Goal: Task Accomplishment & Management: Use online tool/utility

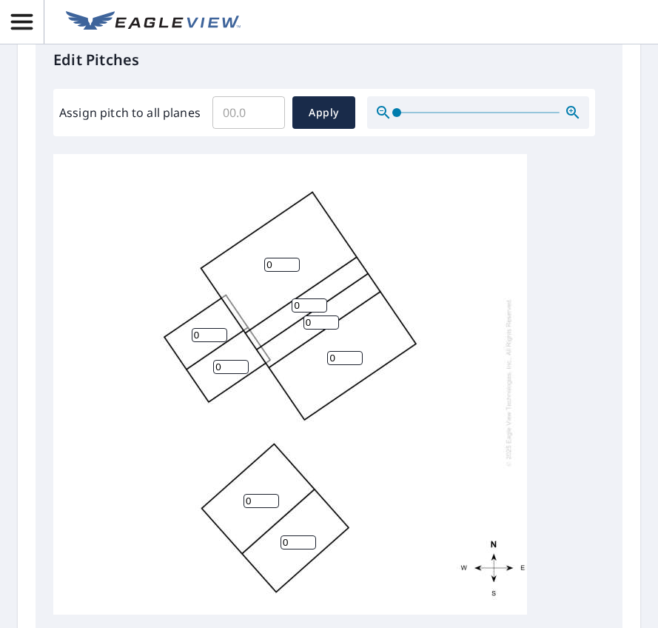
scroll to position [16, 0]
click at [431, 269] on div "0 0 0 0 0 0 0 0" at bounding box center [290, 381] width 474 height 465
click at [440, 241] on div "0 0 0 0 0 0 0 0" at bounding box center [290, 381] width 474 height 465
click at [64, 504] on div "0 0 0 0 0 0 0 0" at bounding box center [290, 381] width 474 height 465
click at [283, 272] on input "0" at bounding box center [282, 265] width 36 height 14
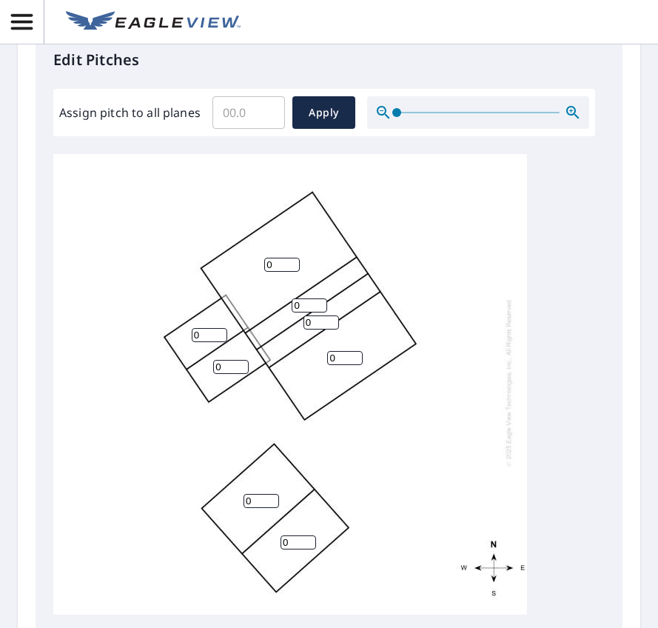
click at [283, 272] on input "0" at bounding box center [282, 265] width 36 height 14
type input "6"
click at [315, 312] on input "1" at bounding box center [310, 305] width 36 height 14
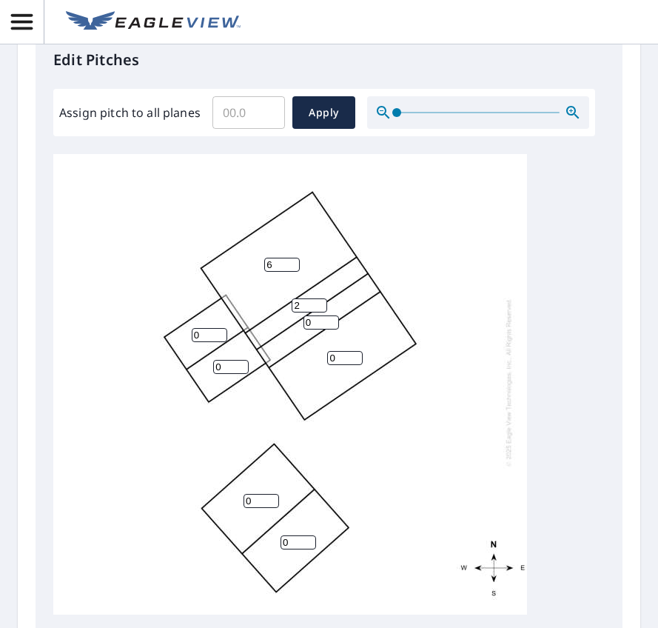
click at [315, 312] on input "2" at bounding box center [310, 305] width 36 height 14
click at [306, 312] on input "2" at bounding box center [310, 305] width 36 height 14
click at [303, 312] on input "2" at bounding box center [310, 305] width 36 height 14
click at [302, 312] on input "2" at bounding box center [310, 305] width 36 height 14
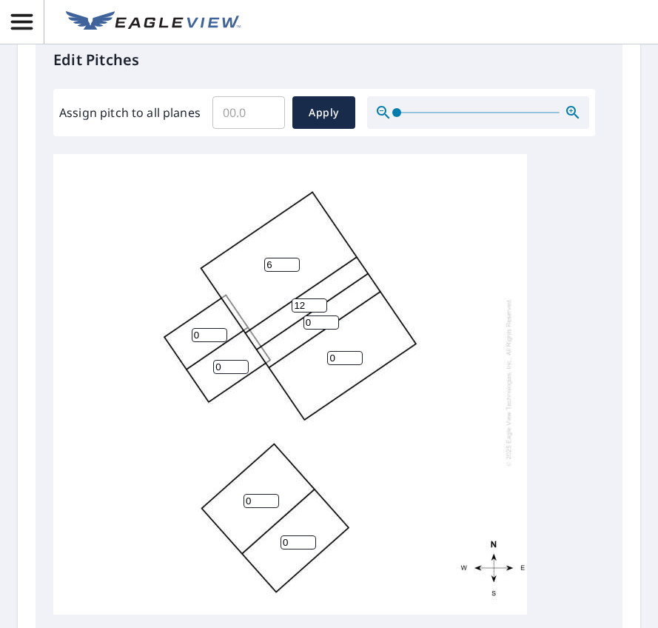
type input "12"
click at [317, 329] on input "0" at bounding box center [321, 322] width 36 height 14
type input "12"
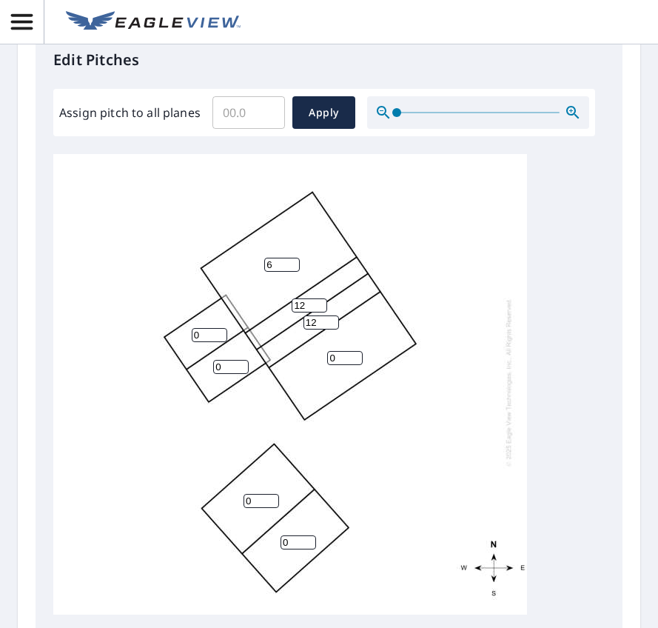
click at [337, 365] on input "0" at bounding box center [345, 358] width 36 height 14
type input "6"
click at [211, 342] on input "0" at bounding box center [210, 335] width 36 height 14
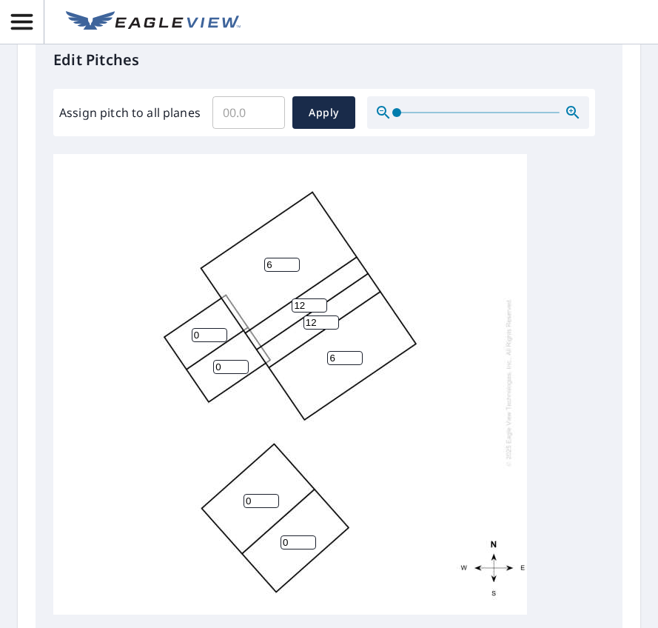
click at [211, 342] on input "0" at bounding box center [210, 335] width 36 height 14
type input "6"
click at [226, 374] on input "0" at bounding box center [231, 367] width 36 height 14
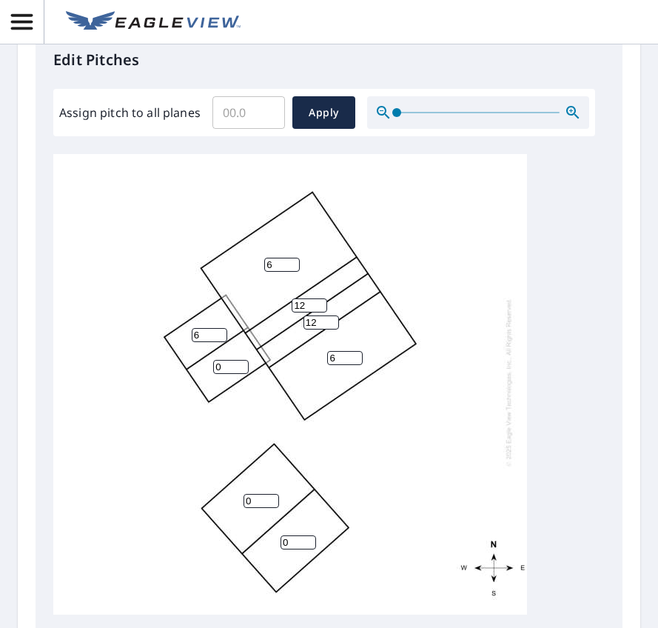
click at [226, 374] on input "0" at bounding box center [231, 367] width 36 height 14
type input "6"
click at [251, 508] on input "0" at bounding box center [261, 501] width 36 height 14
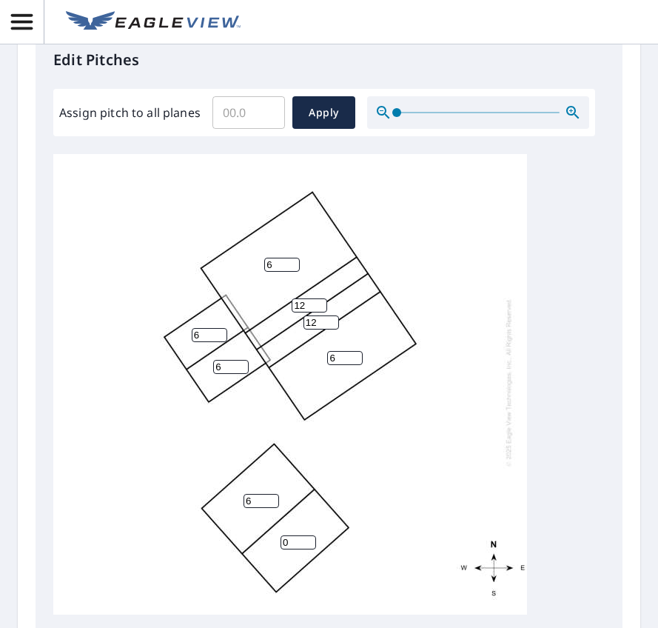
type input "6"
click at [303, 549] on input "1" at bounding box center [298, 542] width 36 height 14
click at [303, 549] on input "2" at bounding box center [298, 542] width 36 height 14
click at [298, 549] on input "2" at bounding box center [298, 542] width 36 height 14
click at [295, 549] on input "2" at bounding box center [298, 542] width 36 height 14
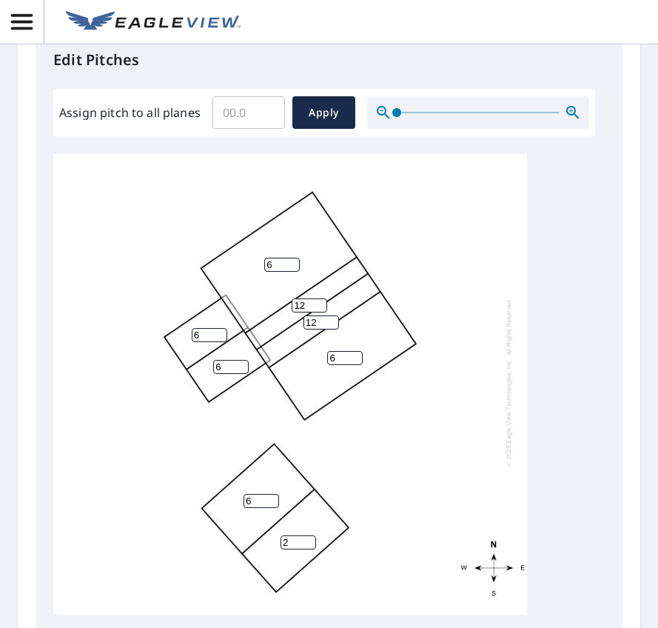
click at [295, 549] on input "2" at bounding box center [298, 542] width 36 height 14
type input "6"
click at [389, 536] on div "6 6 6 6 12 6 6 12" at bounding box center [290, 381] width 474 height 465
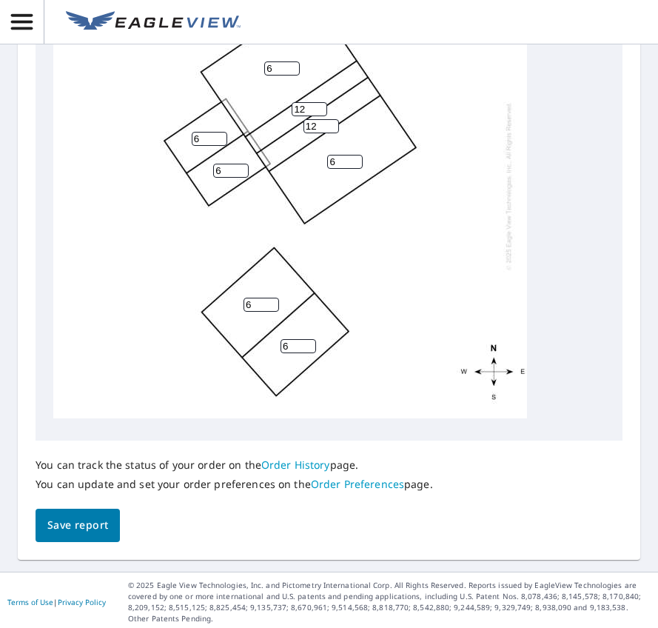
scroll to position [814, 0]
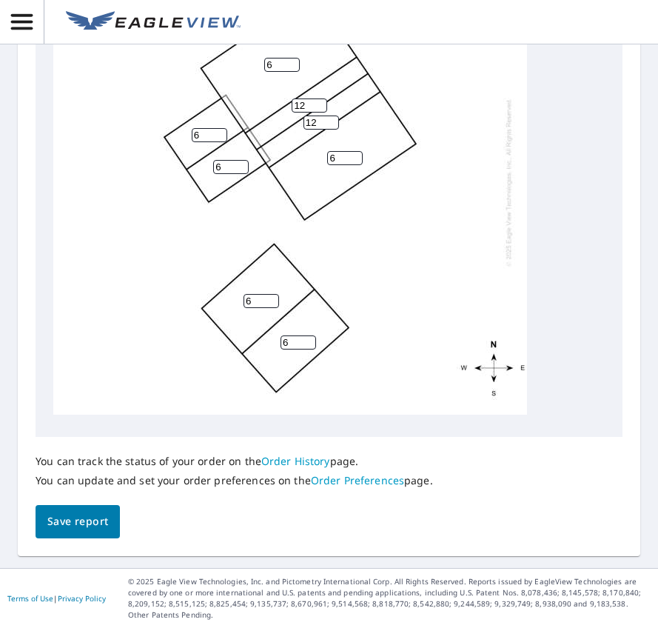
click at [76, 531] on span "Save report" at bounding box center [77, 521] width 61 height 19
click at [442, 307] on div "6 6 6 6 12 6 6 12" at bounding box center [290, 182] width 474 height 465
click at [306, 463] on link "Order History" at bounding box center [295, 461] width 69 height 14
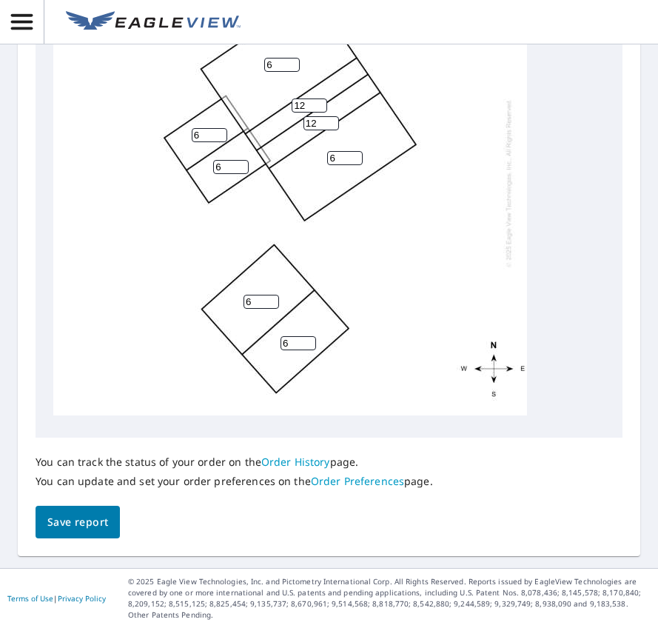
scroll to position [360, 0]
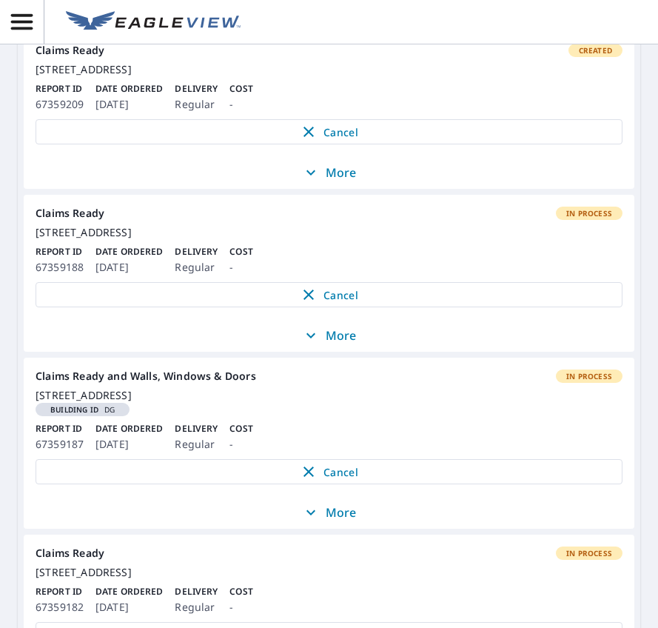
scroll to position [1685, 0]
